Goal: Find specific page/section: Find specific page/section

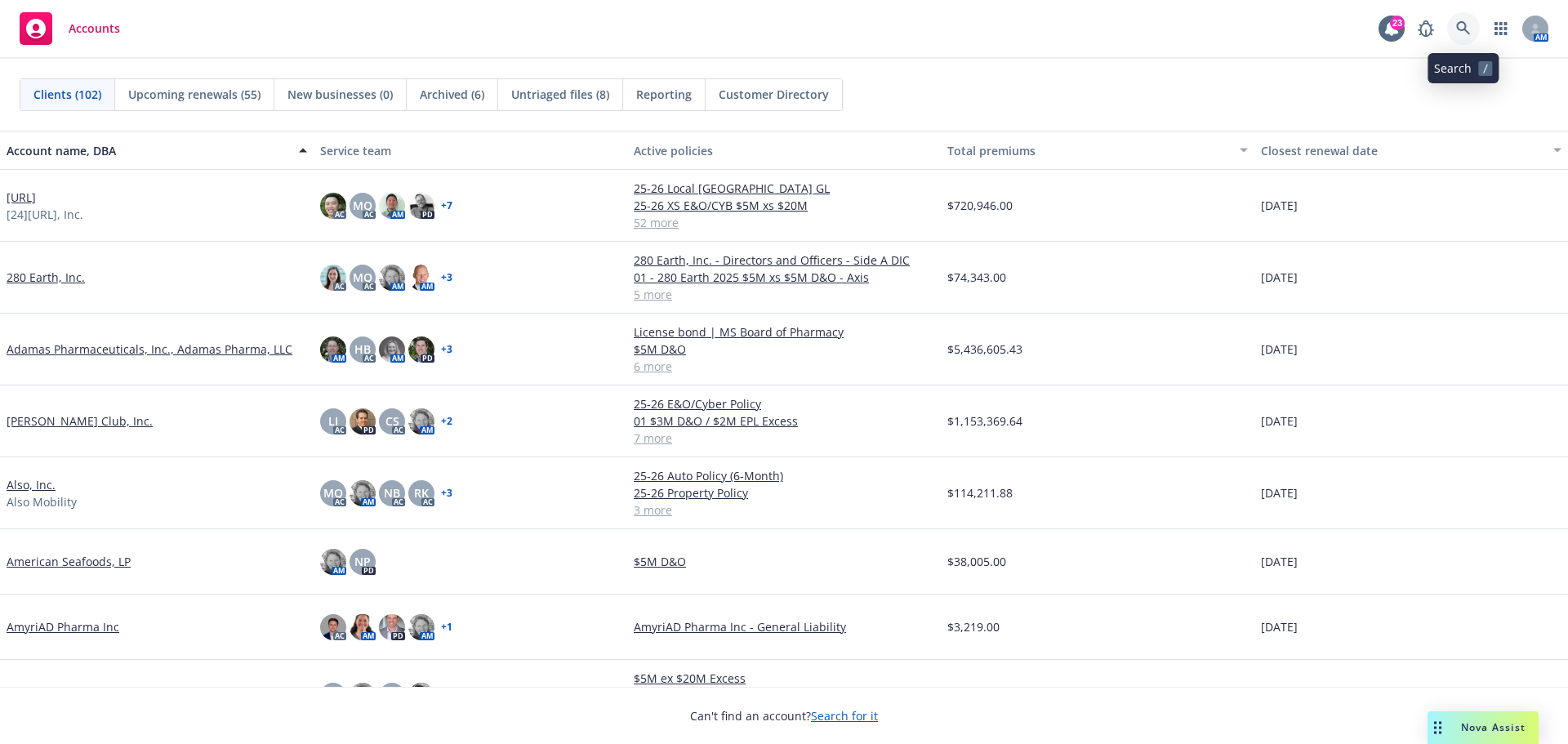
click at [1463, 23] on icon at bounding box center [1464, 28] width 14 height 14
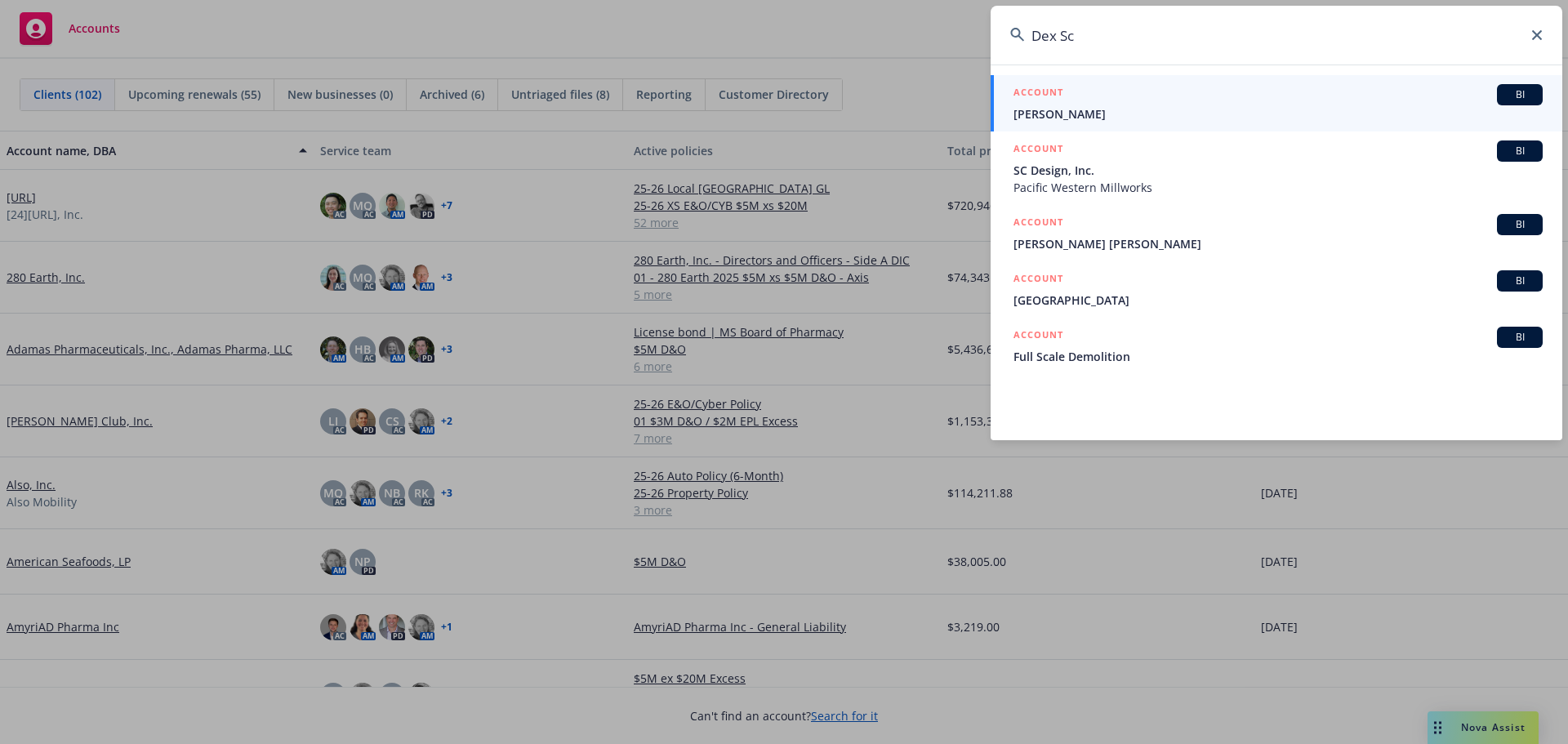
type input "Dex Sc"
